Goal: Communication & Community: Answer question/provide support

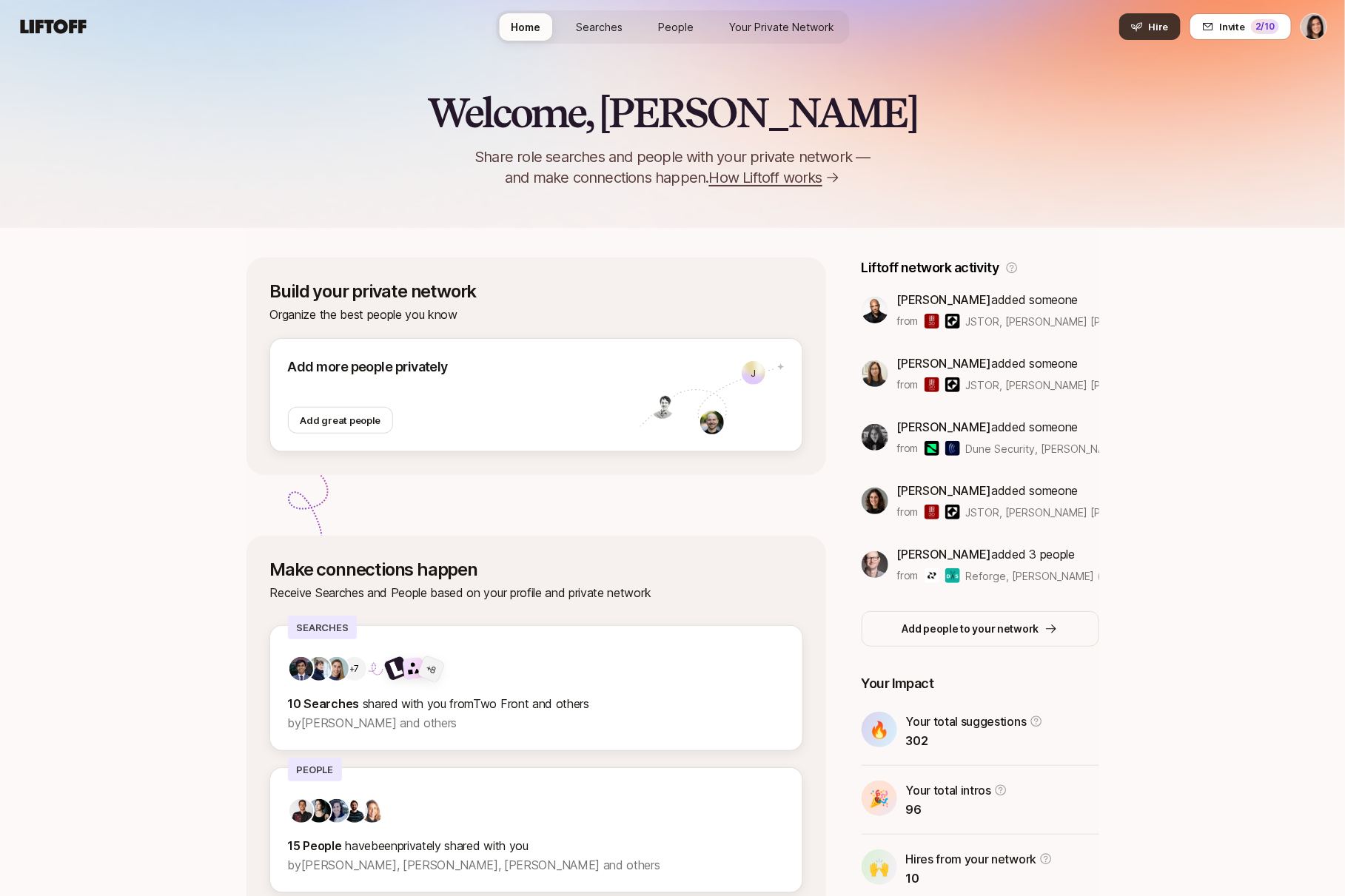
click at [1171, 25] on button "Hire" at bounding box center [1149, 27] width 61 height 27
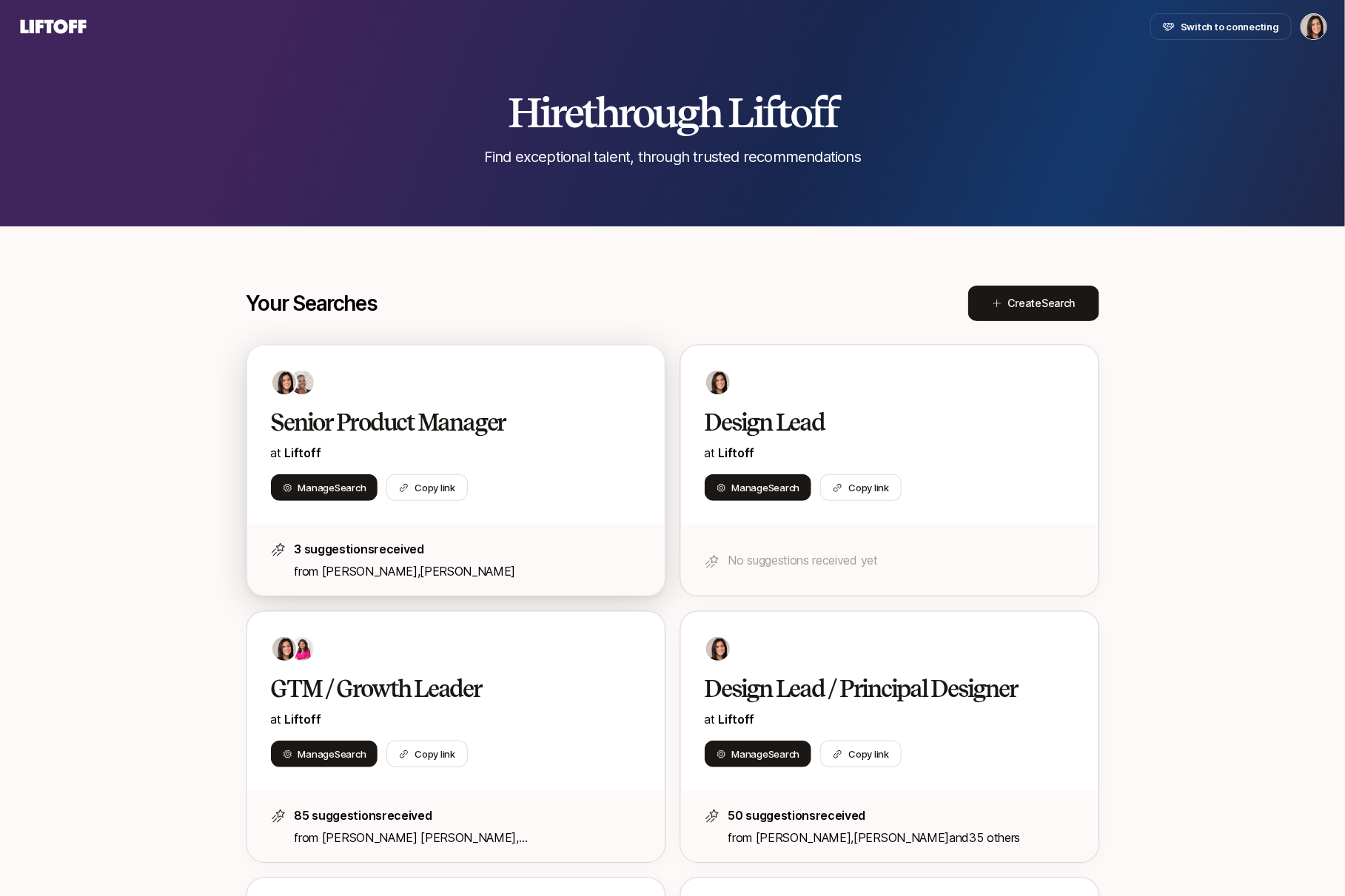
click at [630, 443] on p "at Liftoff" at bounding box center [456, 452] width 370 height 19
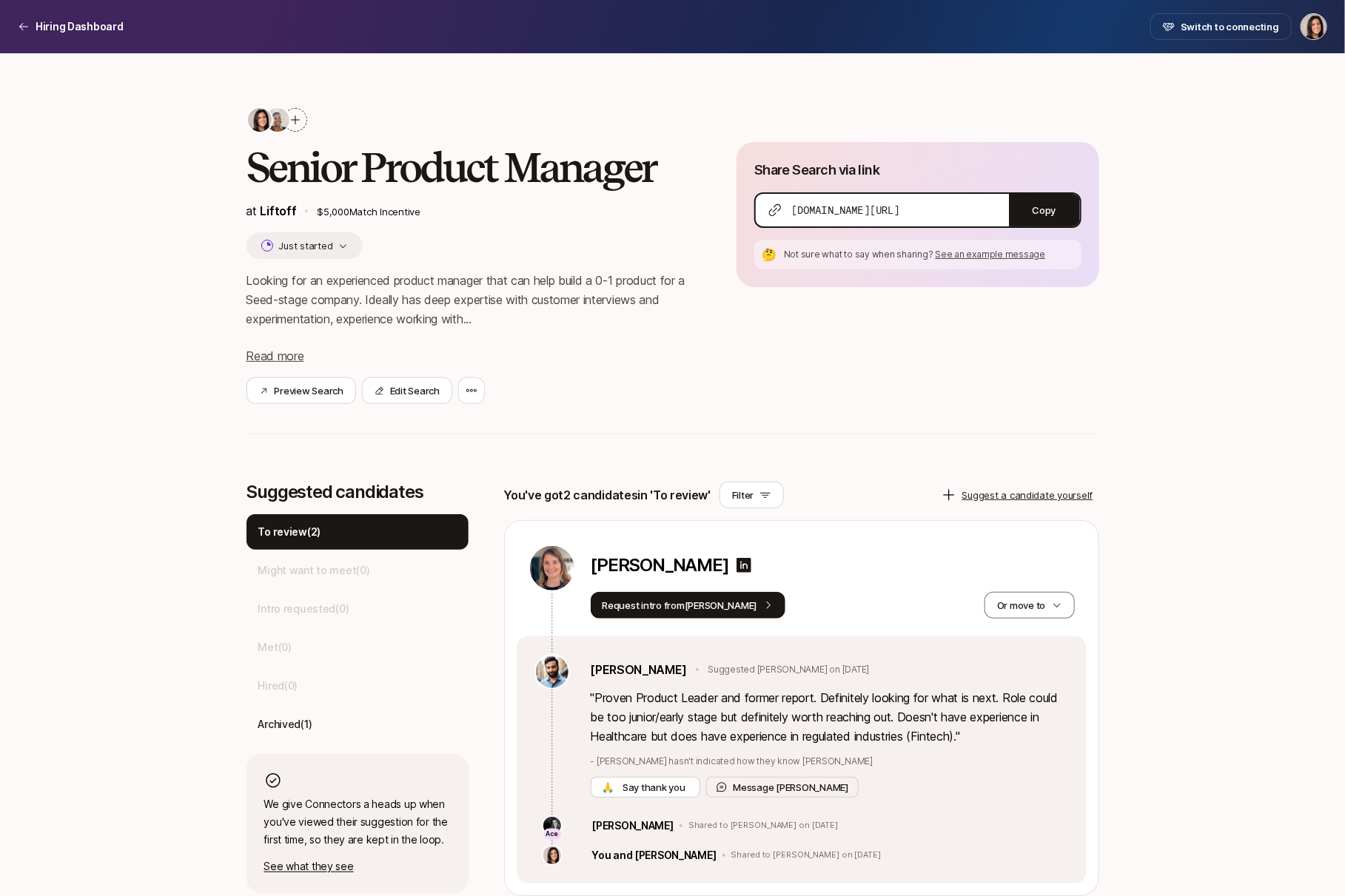
scroll to position [253, 0]
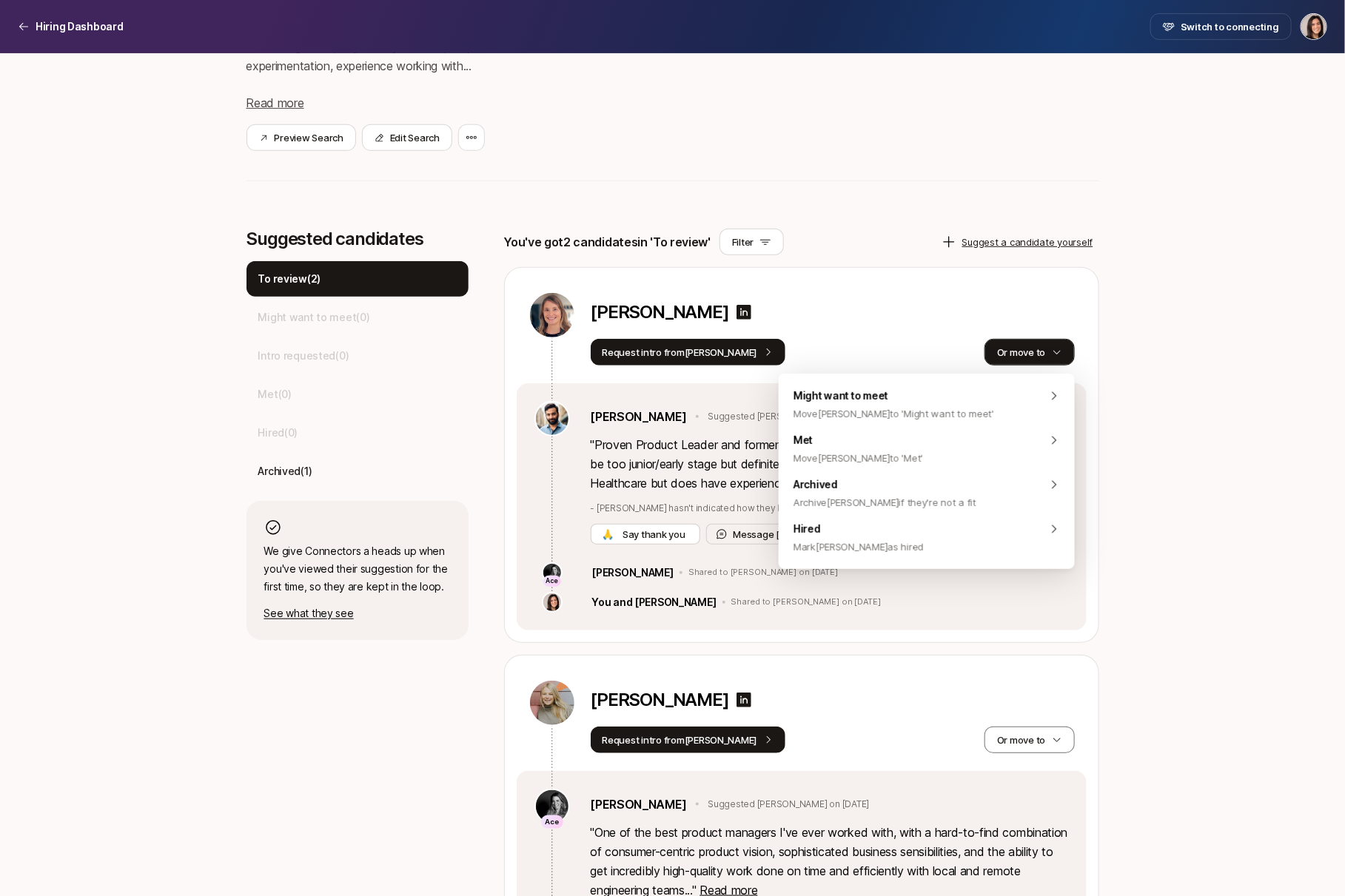
click at [1000, 353] on button "Or move to" at bounding box center [1029, 352] width 90 height 27
click at [924, 503] on span "Archive [PERSON_NAME] if they're not a fit" at bounding box center [884, 501] width 183 height 17
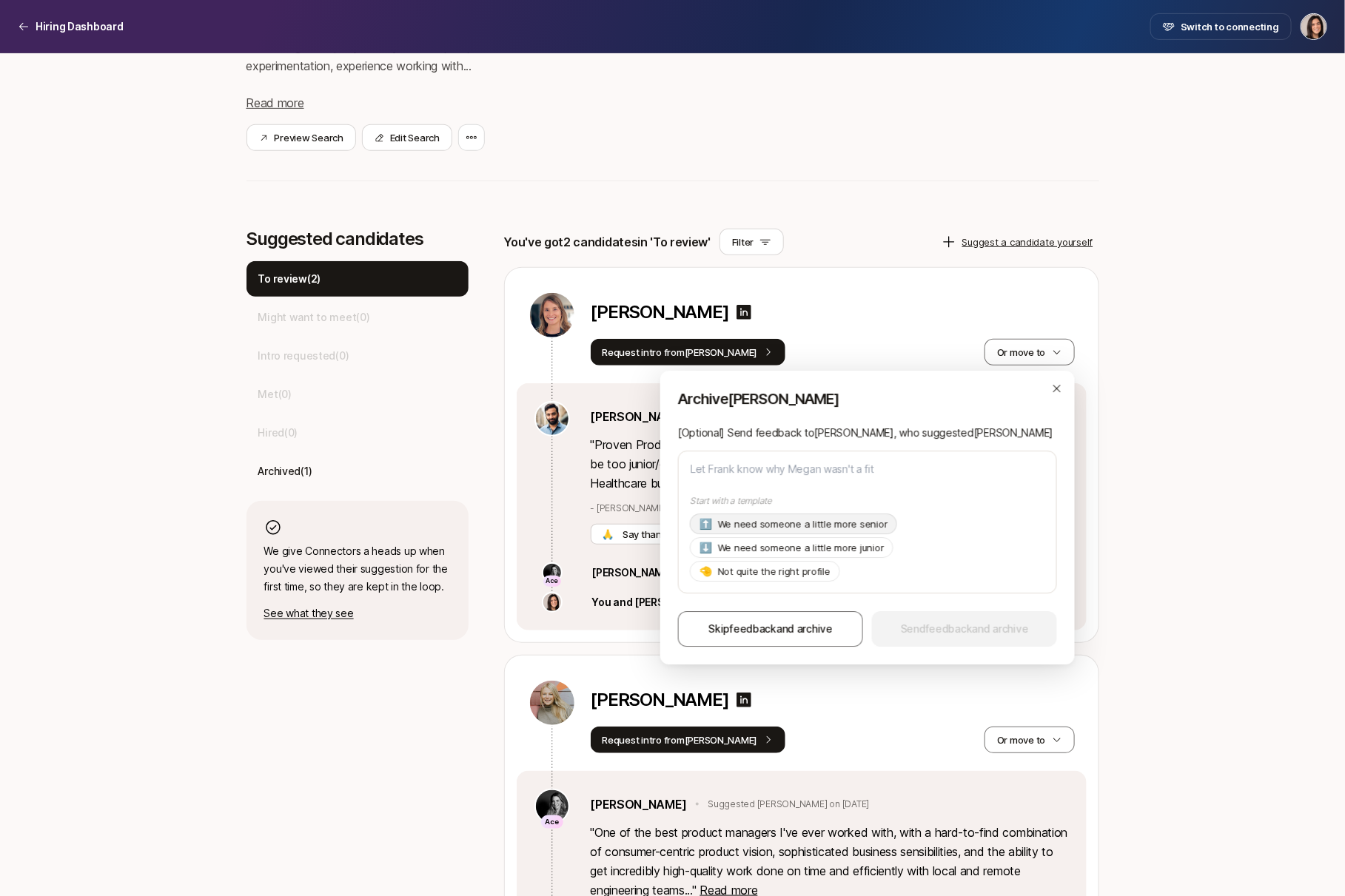
click at [868, 524] on p "We need someone a little more senior" at bounding box center [803, 525] width 170 height 15
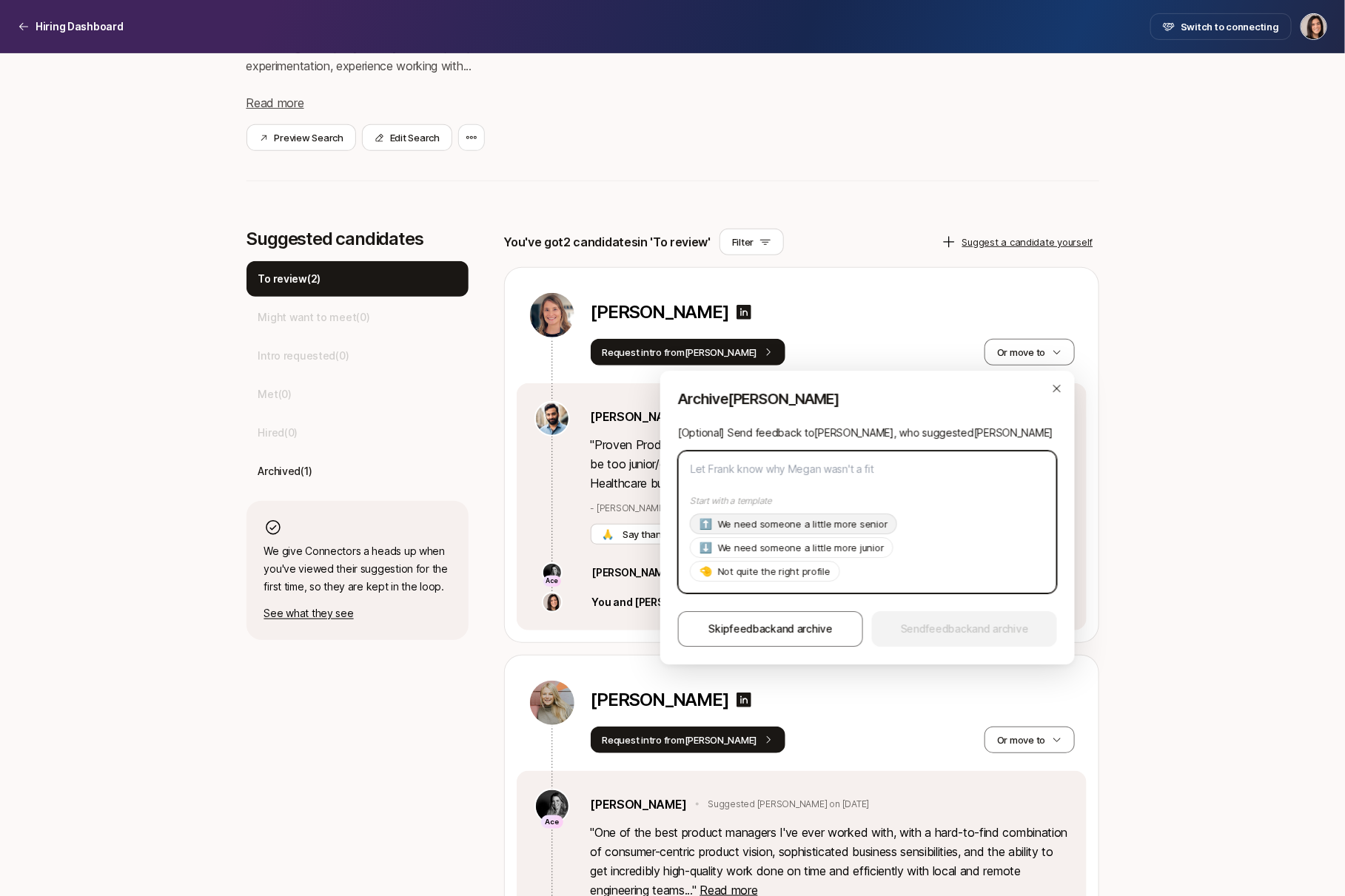
type textarea "Hi [PERSON_NAME], Thanks so much for suggesting [PERSON_NAME]! As of now we're …"
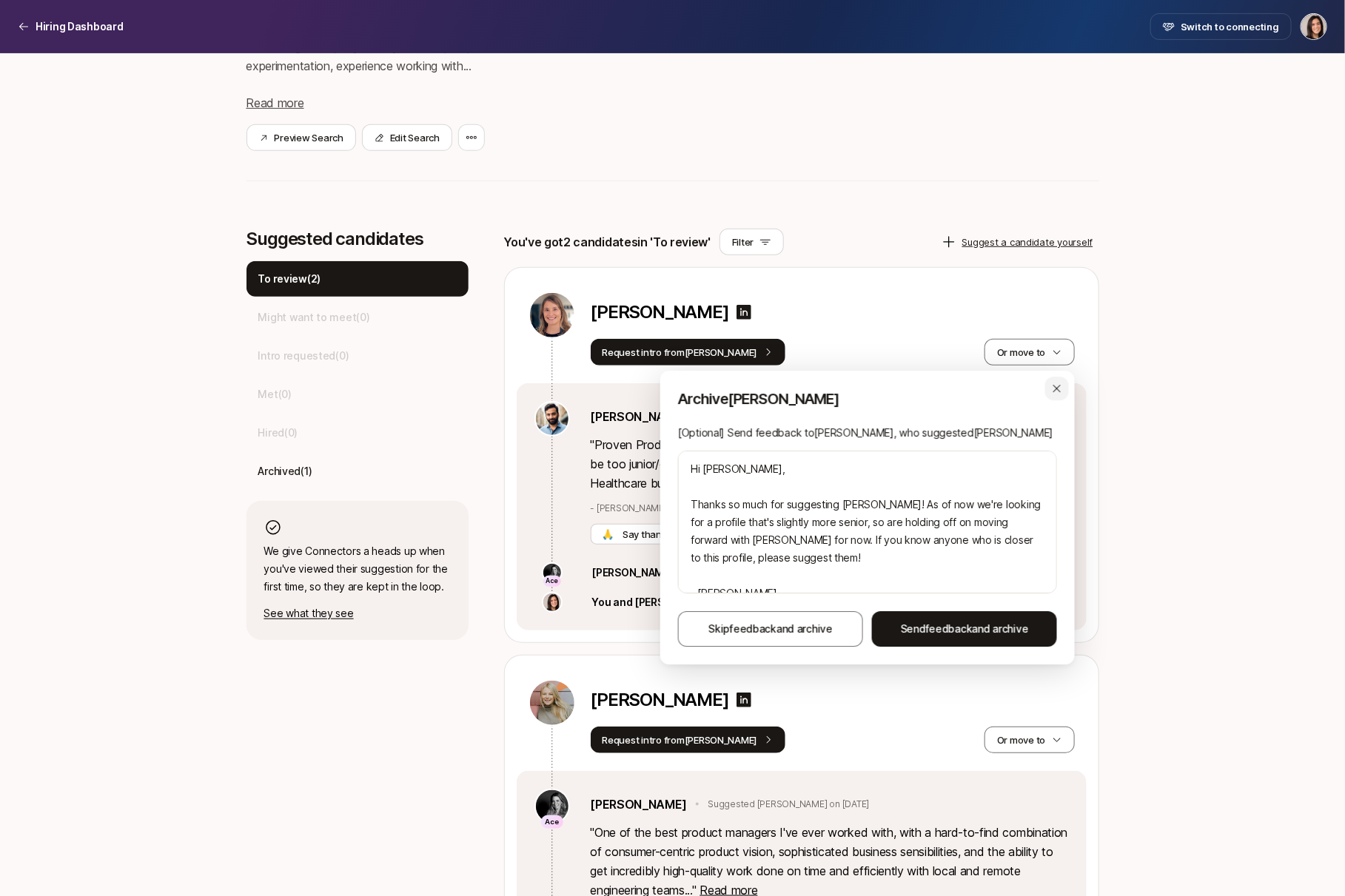
click at [1050, 388] on div "button" at bounding box center [1057, 388] width 24 height 24
type textarea "x"
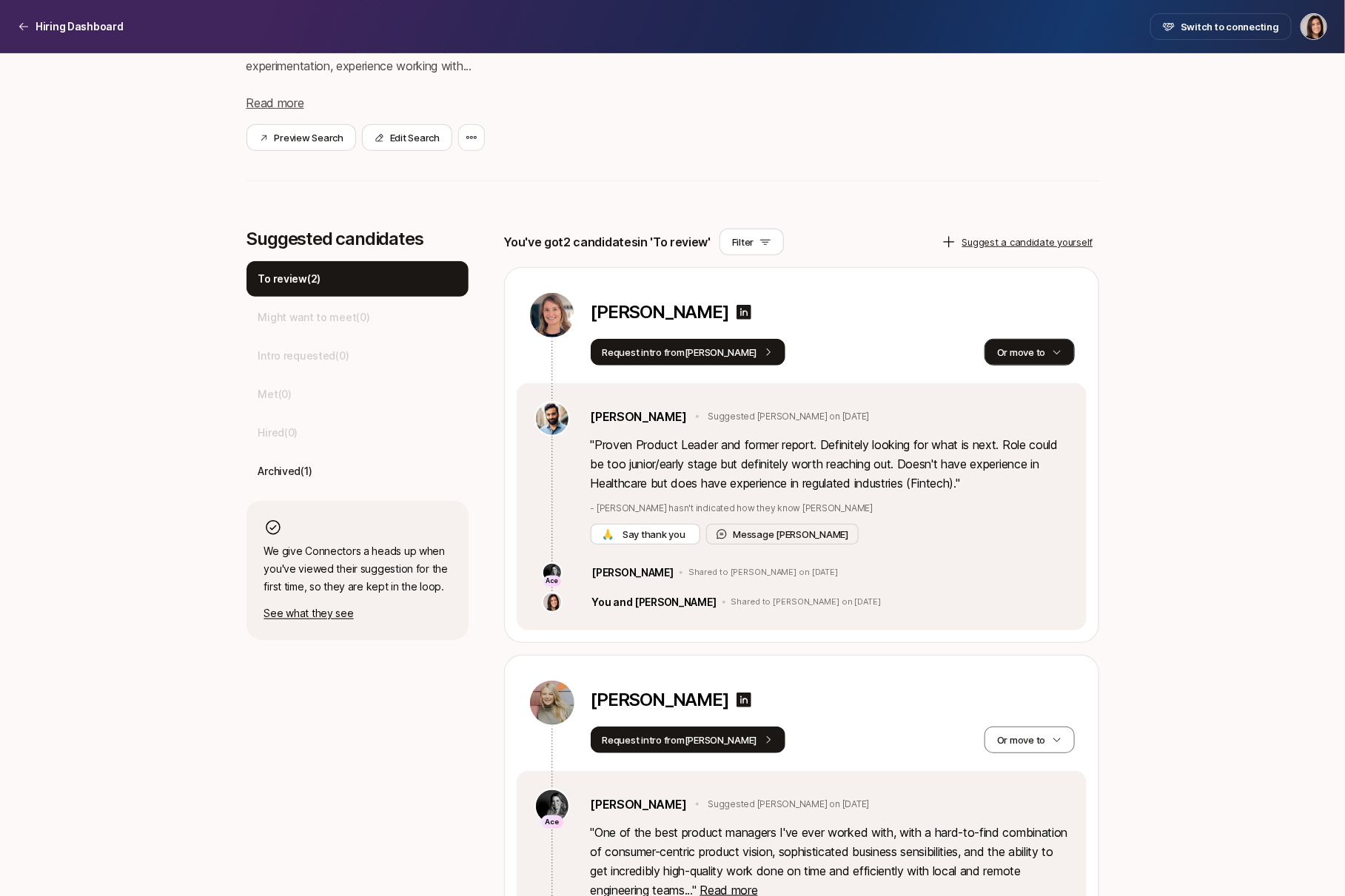
click at [1038, 348] on button "Or move to" at bounding box center [1029, 352] width 90 height 27
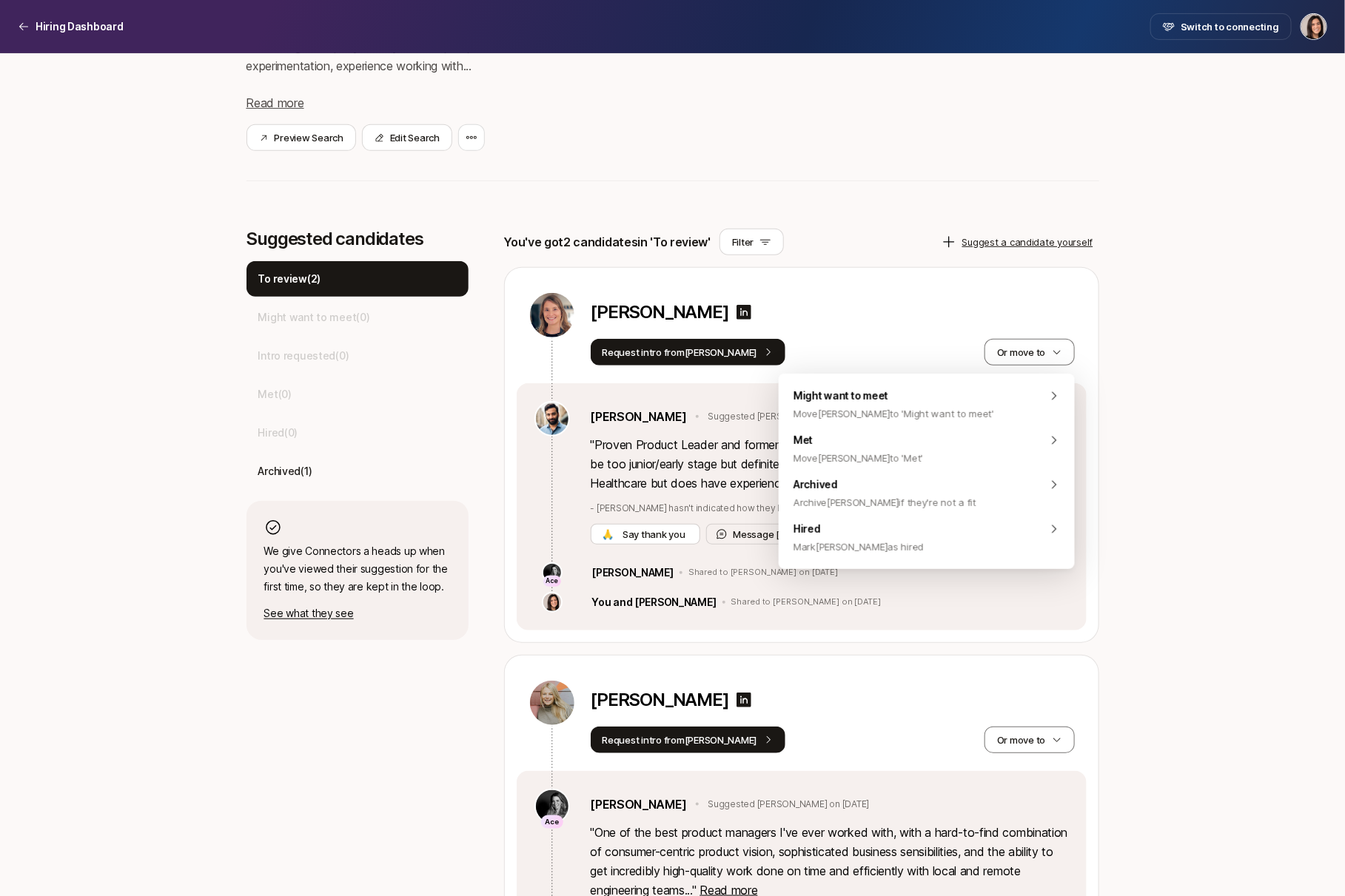
click at [874, 337] on div "[PERSON_NAME]" at bounding box center [833, 315] width 484 height 47
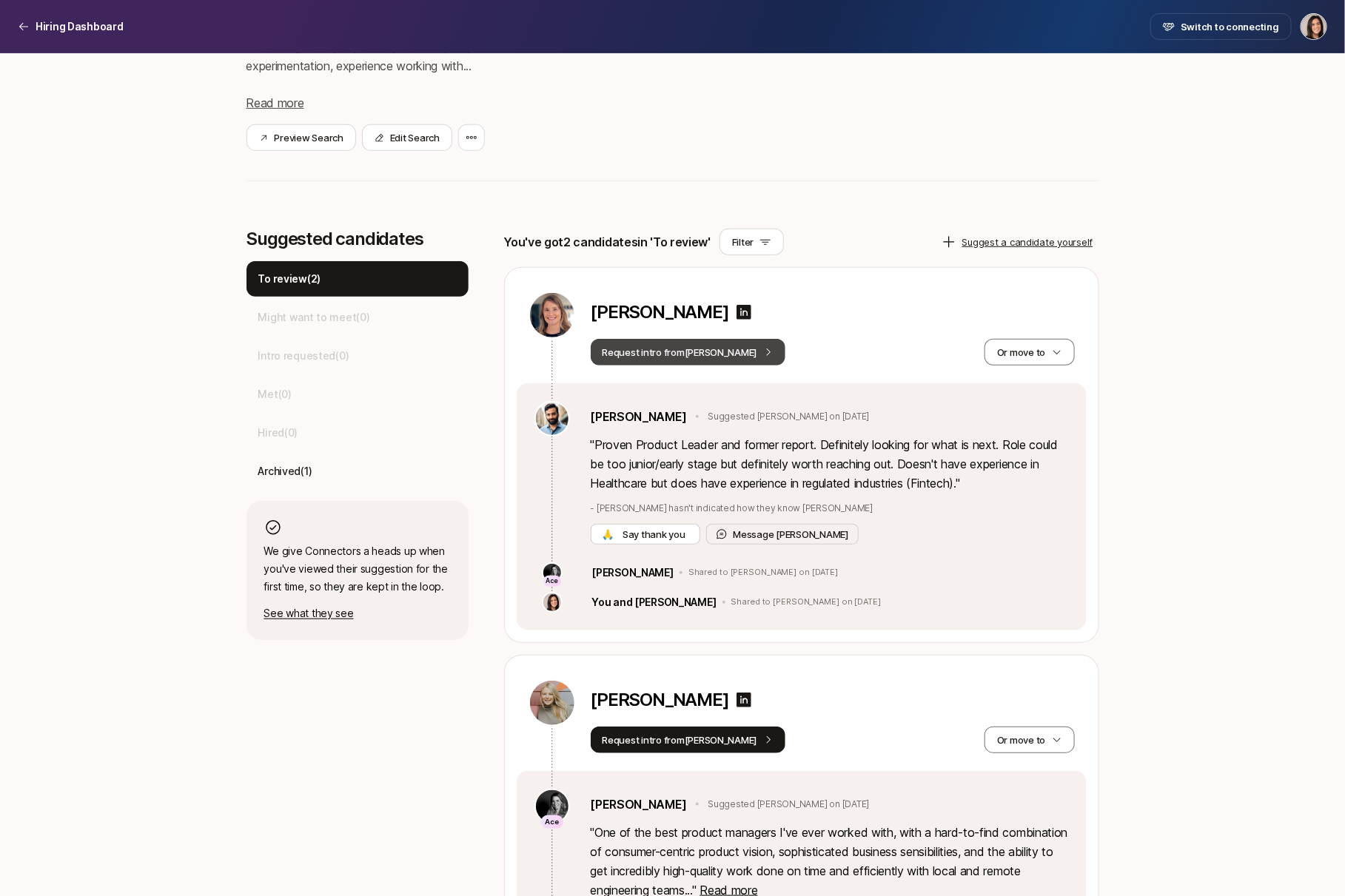
click at [723, 358] on button "Request intro from [PERSON_NAME]" at bounding box center [688, 352] width 195 height 27
